Goal: Task Accomplishment & Management: Use online tool/utility

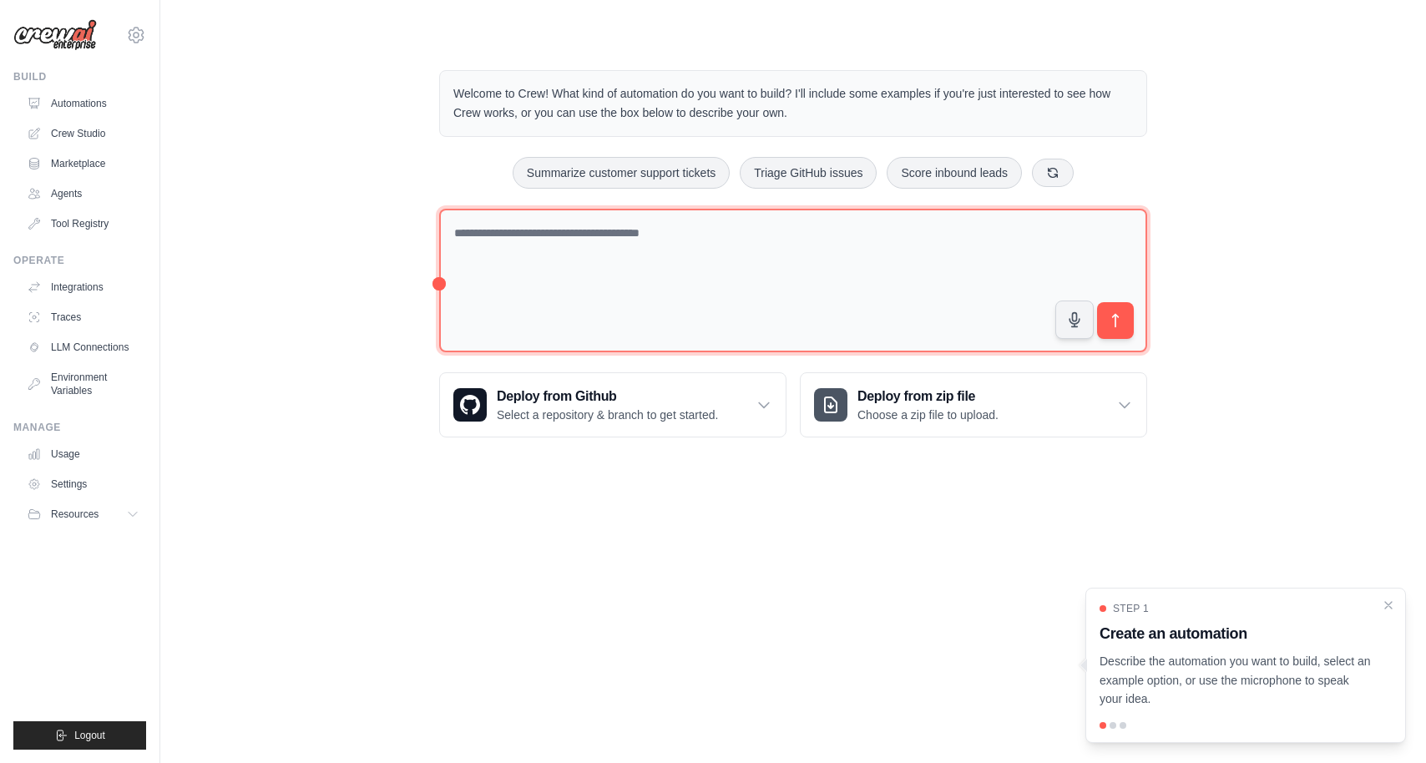
click at [527, 257] on textarea at bounding box center [793, 281] width 708 height 144
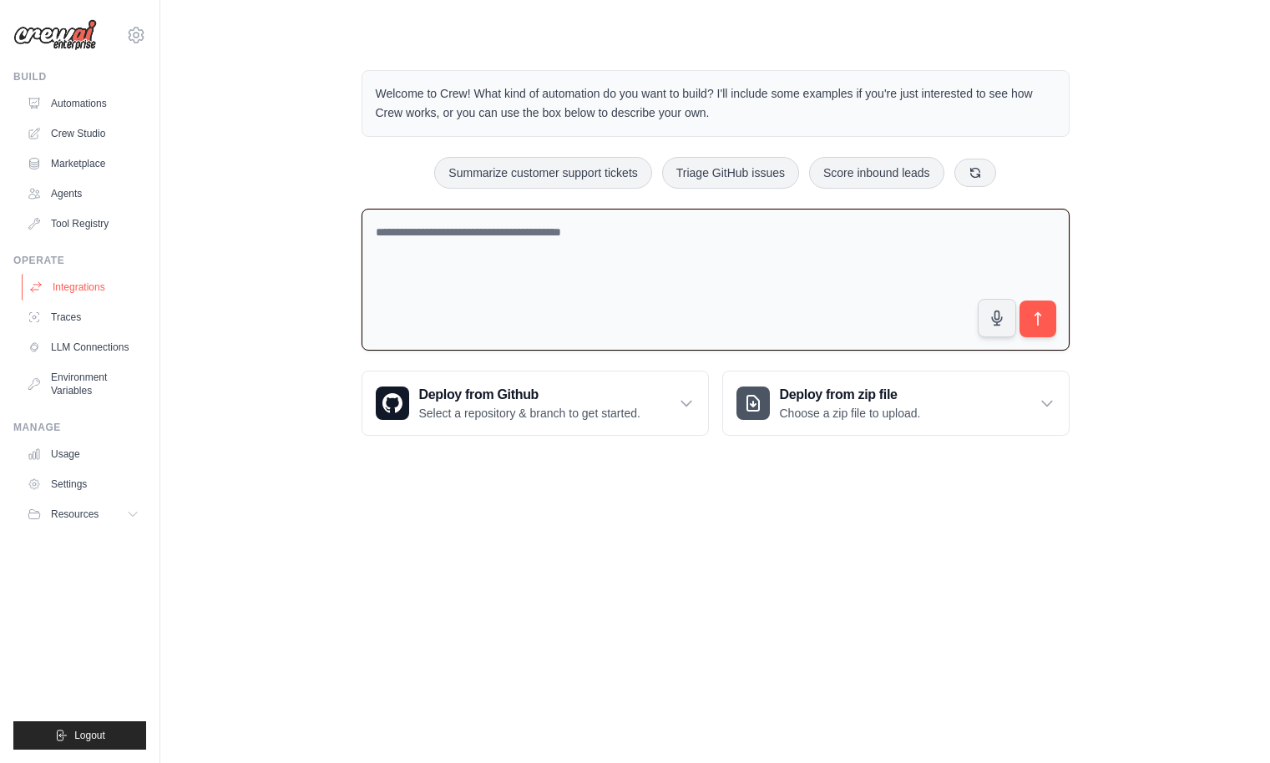
click at [95, 292] on link "Integrations" at bounding box center [85, 287] width 126 height 27
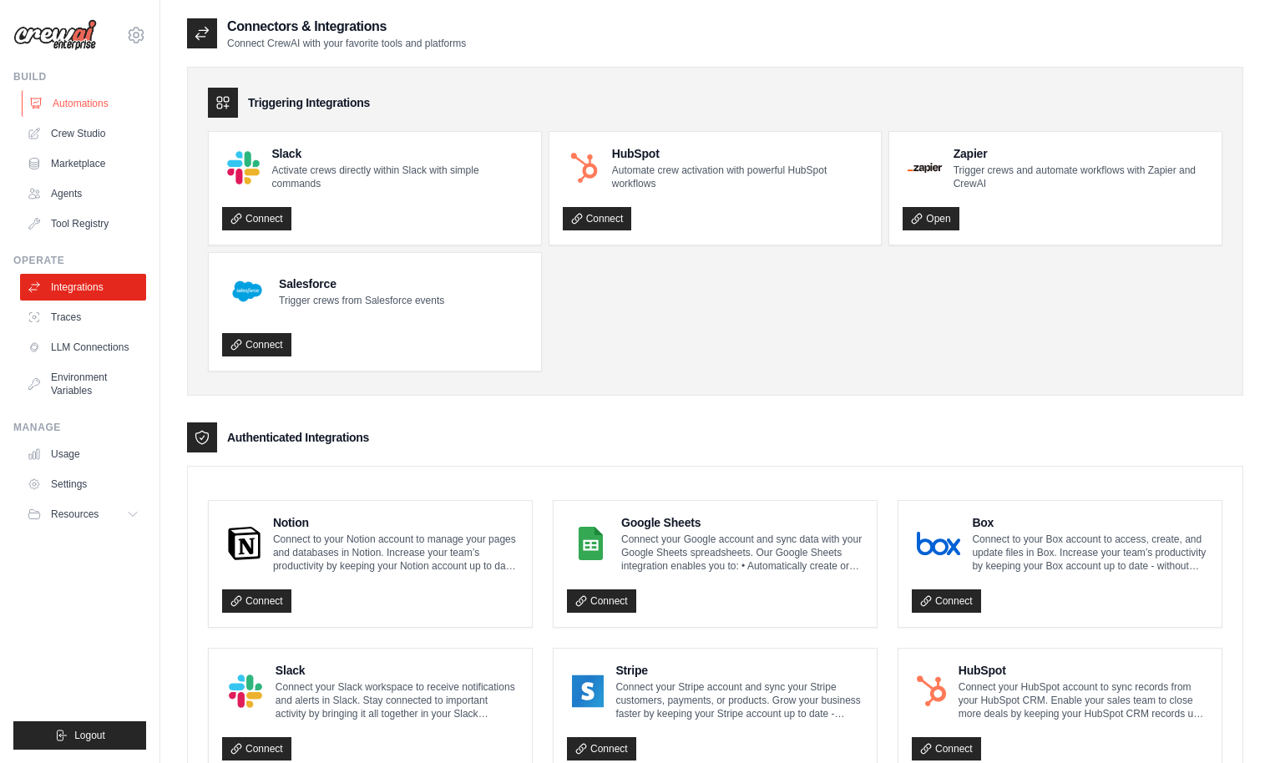
click at [116, 97] on link "Automations" at bounding box center [85, 103] width 126 height 27
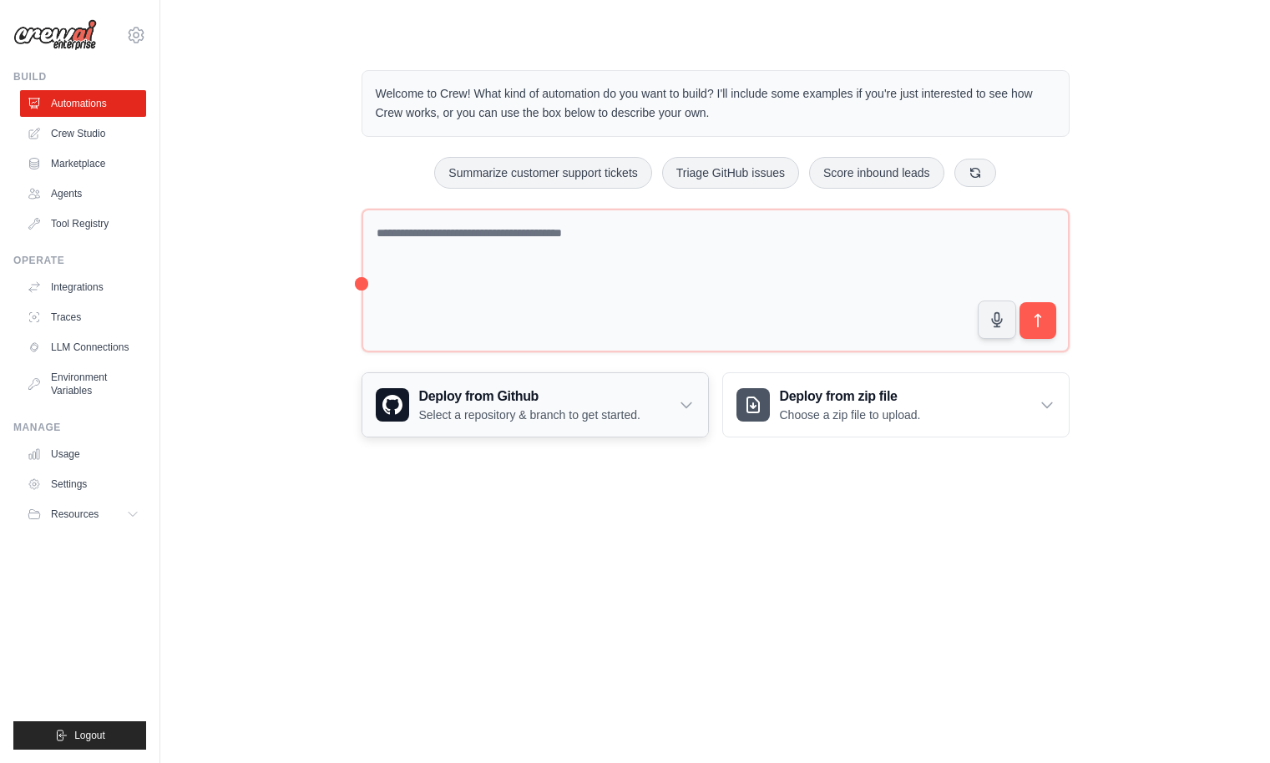
click at [458, 403] on h3 "Deploy from Github" at bounding box center [529, 397] width 221 height 20
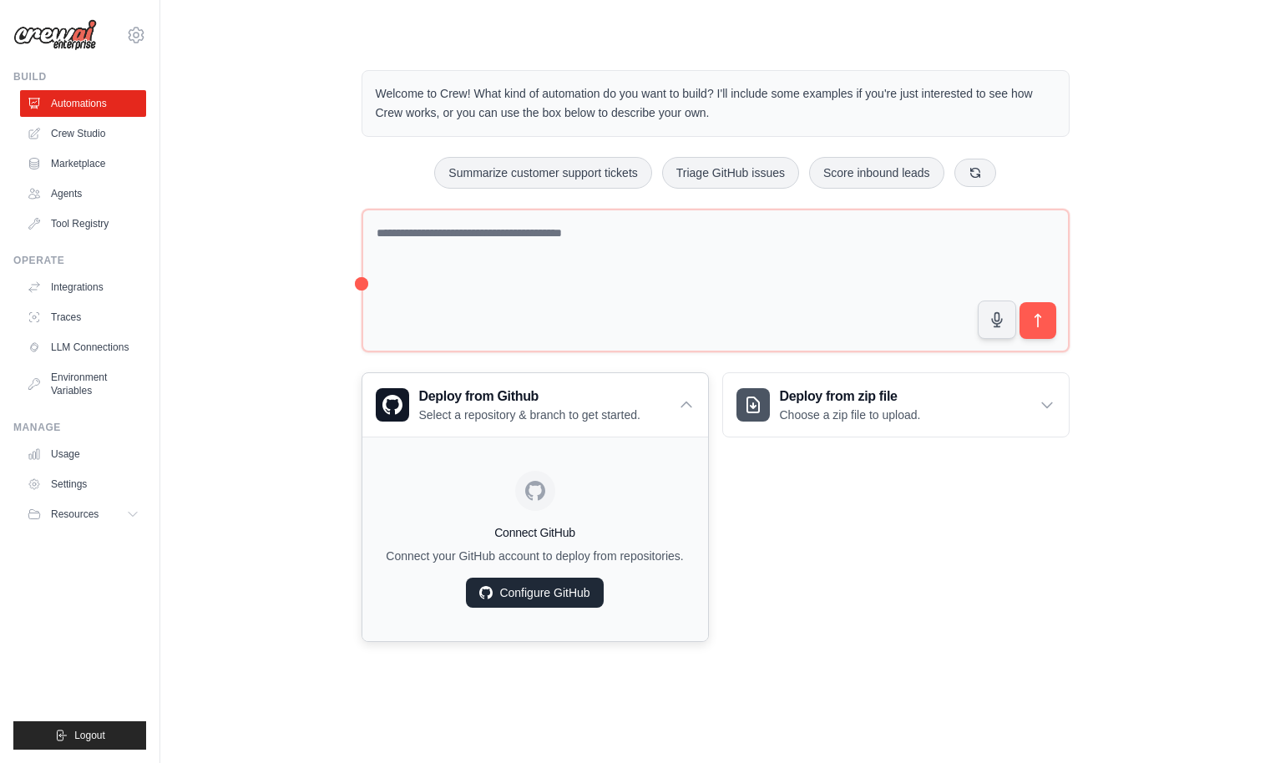
click at [500, 584] on link "Configure GitHub" at bounding box center [534, 593] width 137 height 30
